Goal: Information Seeking & Learning: Learn about a topic

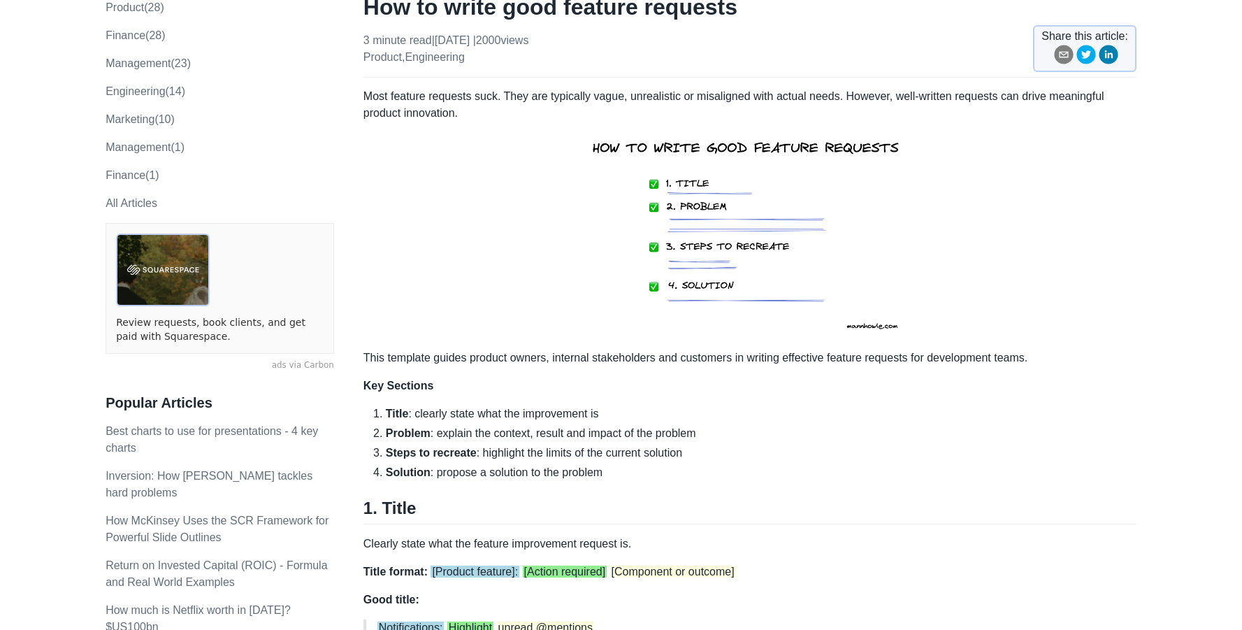
scroll to position [5, 0]
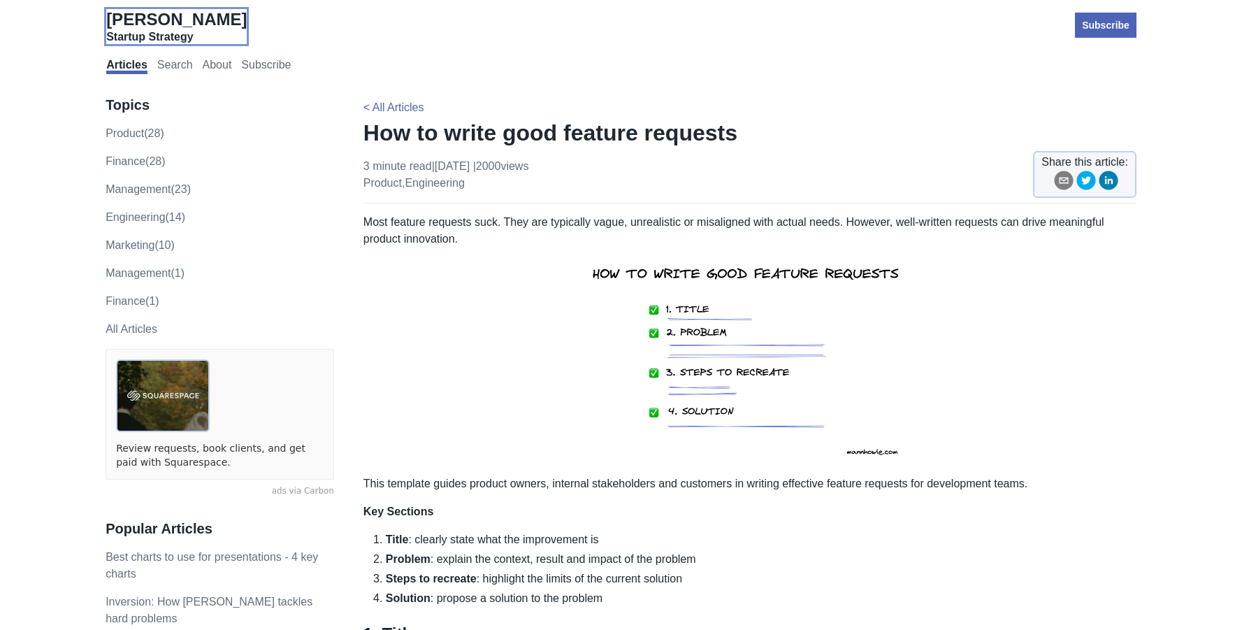
click at [147, 19] on span "[PERSON_NAME]" at bounding box center [176, 19] width 140 height 19
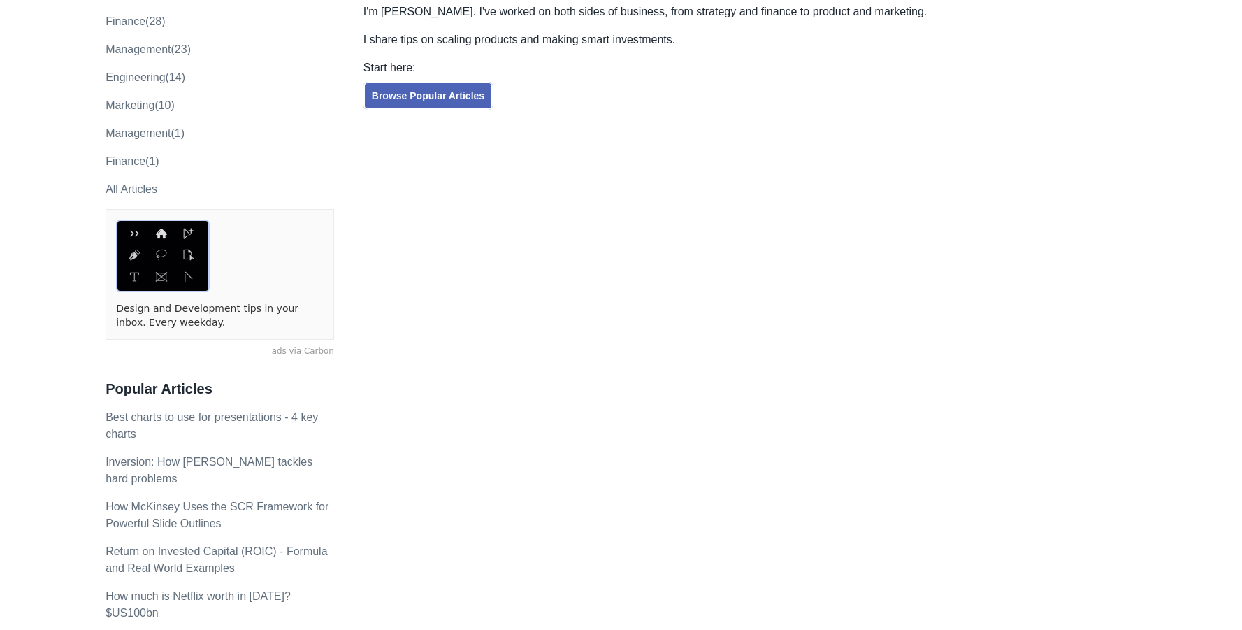
scroll to position [298, 0]
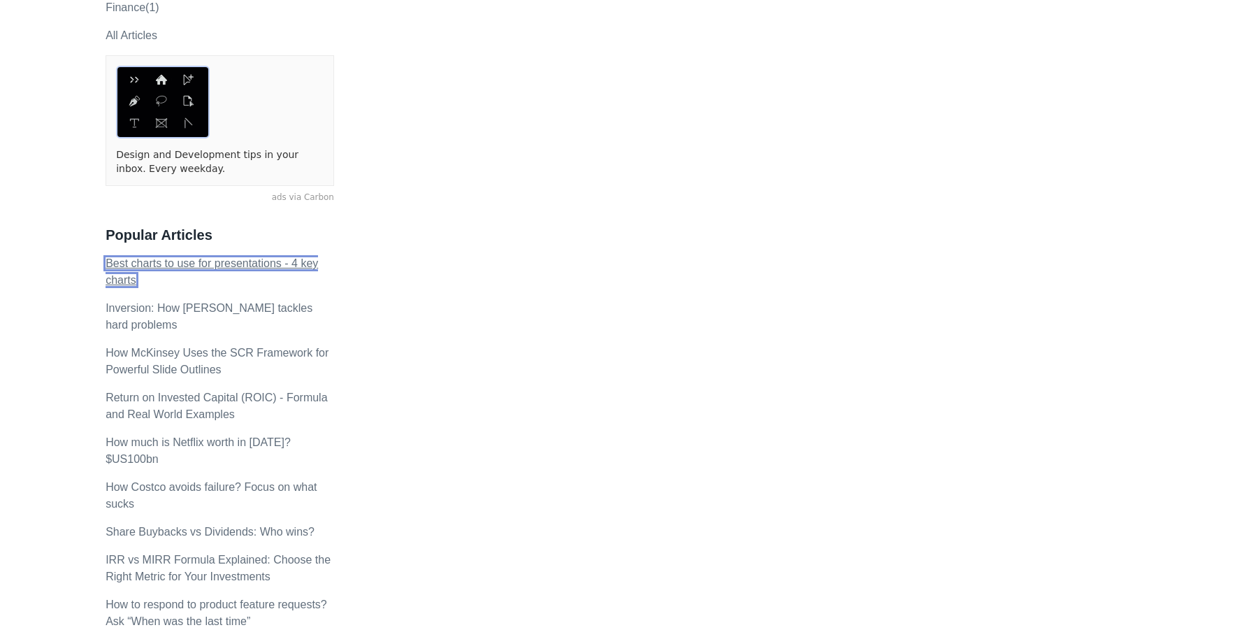
click at [203, 267] on link "Best charts to use for presentations - 4 key charts" at bounding box center [212, 271] width 212 height 29
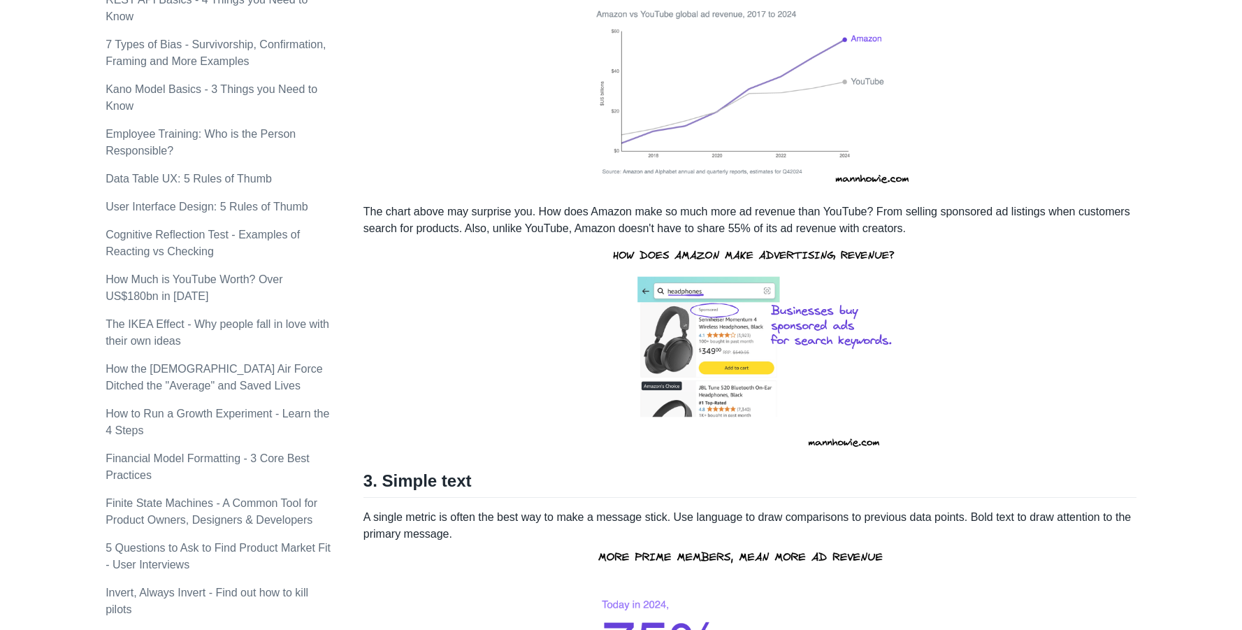
scroll to position [1039, 0]
